Goal: Task Accomplishment & Management: Manage account settings

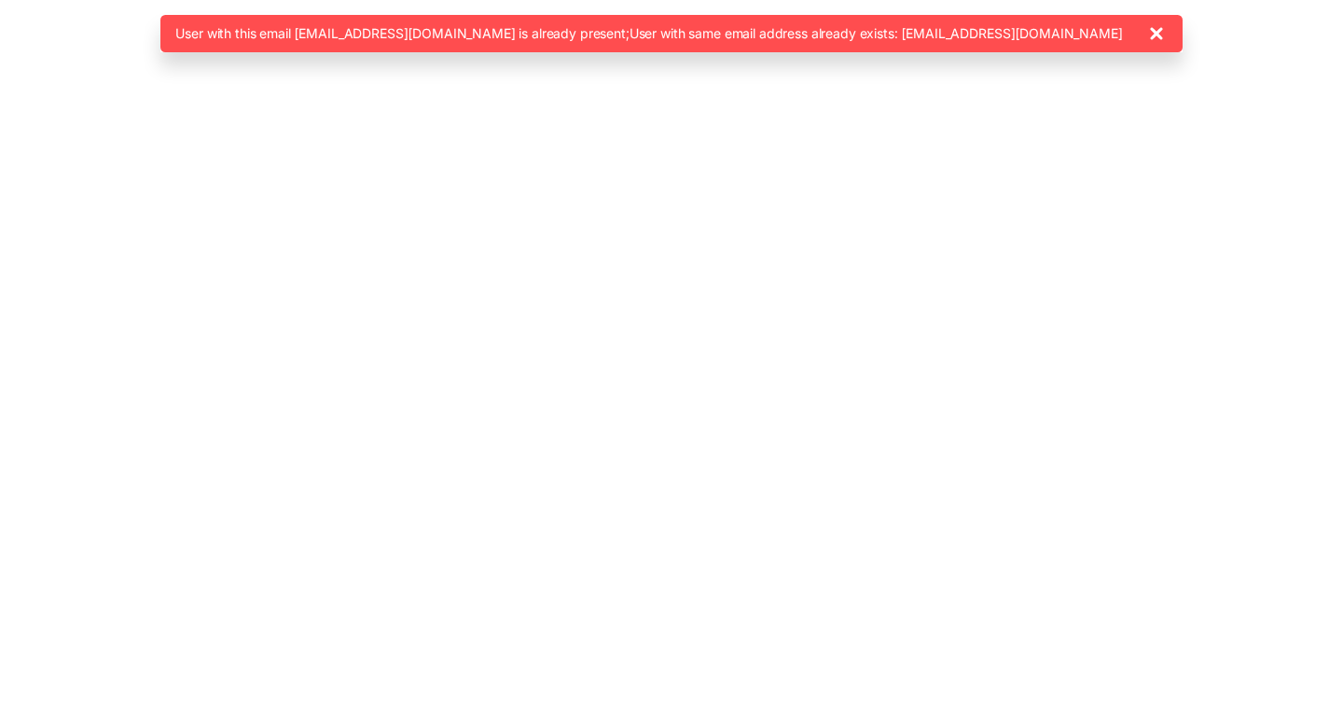
click at [1168, 39] on icon at bounding box center [1156, 33] width 22 height 22
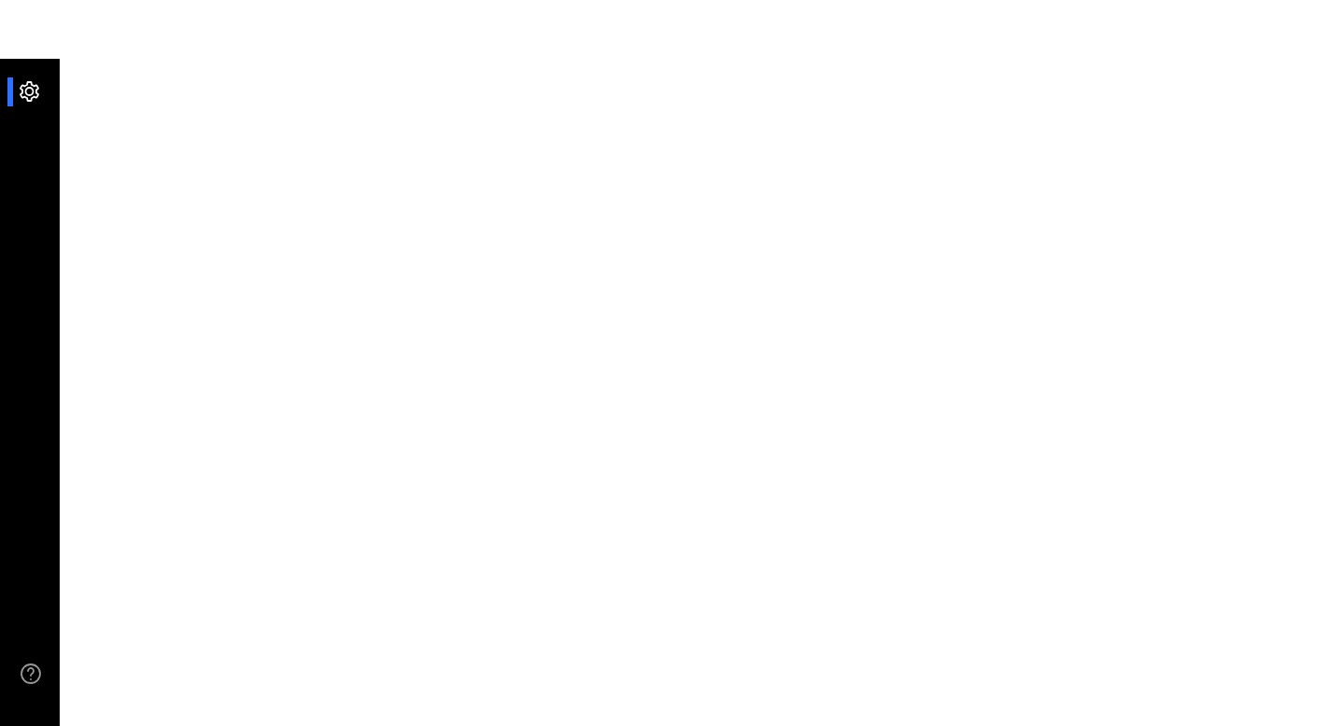
click at [35, 102] on div at bounding box center [39, 91] width 40 height 29
